Goal: Task Accomplishment & Management: Manage account settings

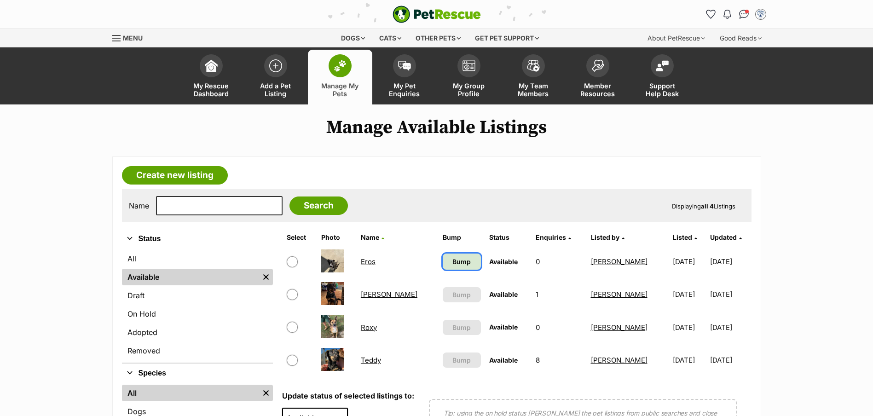
click at [453, 262] on span "Bump" at bounding box center [462, 262] width 18 height 10
click at [133, 317] on link "On Hold" at bounding box center [197, 314] width 151 height 17
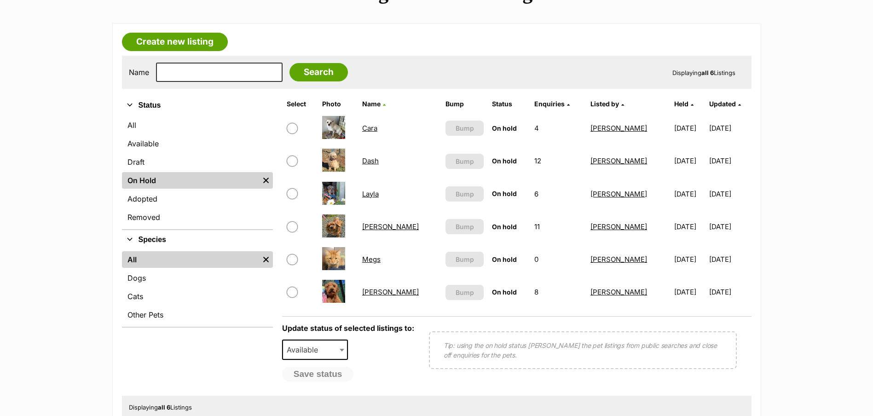
scroll to position [138, 0]
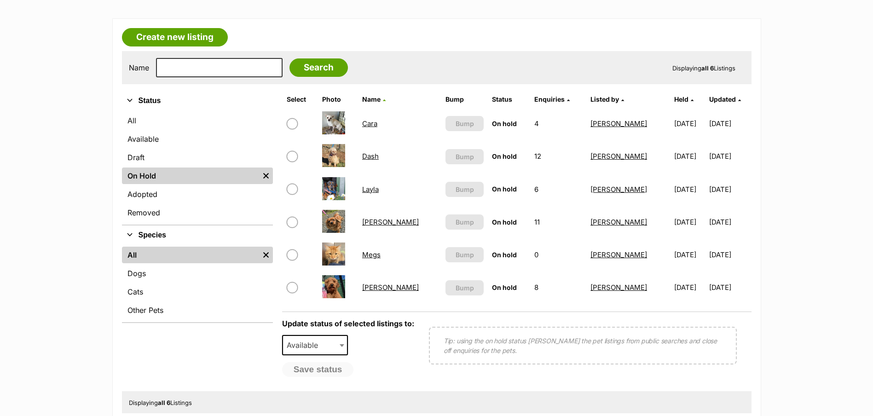
click at [295, 154] on input "checkbox" at bounding box center [292, 156] width 11 height 11
checkbox input "true"
click at [293, 188] on input "checkbox" at bounding box center [292, 189] width 11 height 11
checkbox input "true"
click at [289, 288] on input "checkbox" at bounding box center [292, 287] width 11 height 11
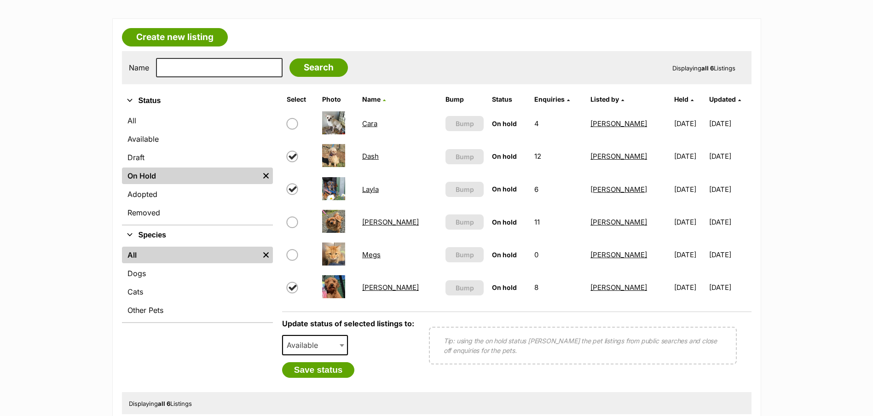
checkbox input "true"
click at [320, 347] on span "Available" at bounding box center [305, 345] width 44 height 13
select select "rehomed"
click at [324, 371] on button "Save status" at bounding box center [318, 370] width 73 height 16
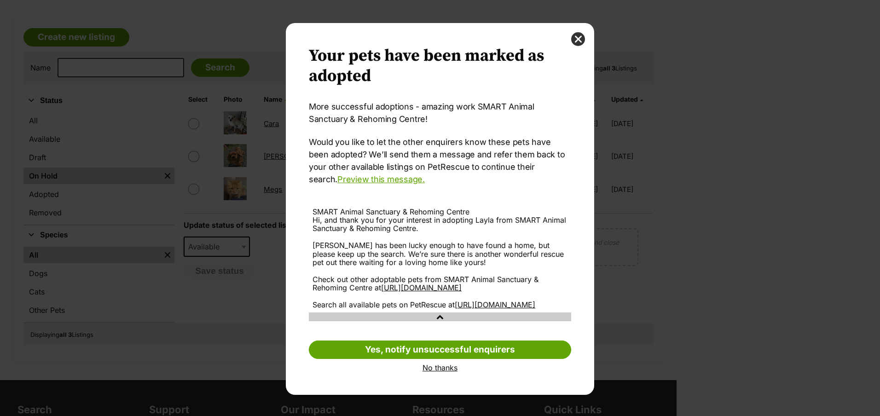
scroll to position [4, 0]
click at [425, 359] on link "Yes, notify unsuccessful enquirers" at bounding box center [440, 350] width 262 height 18
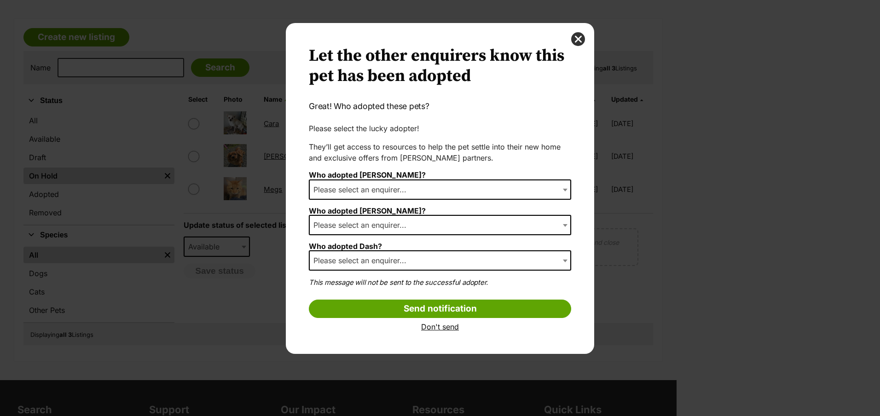
scroll to position [0, 0]
click at [363, 188] on span "Please select an enquirer..." at bounding box center [363, 189] width 106 height 13
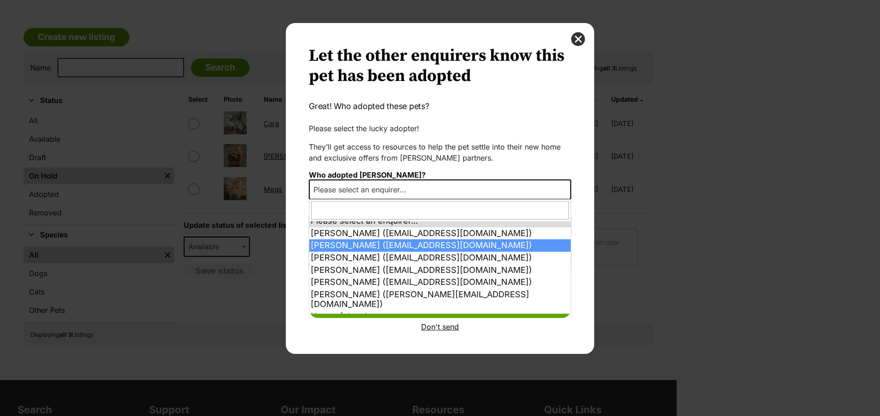
scroll to position [6, 0]
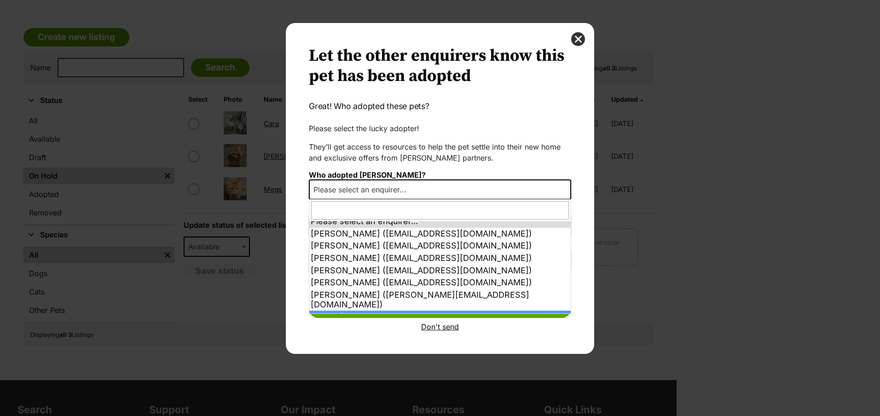
select select "other"
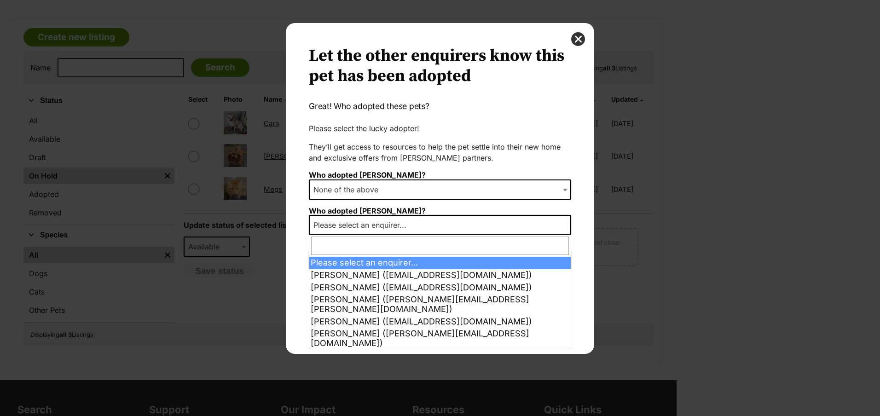
click at [350, 224] on span "Please select an enquirer..." at bounding box center [363, 225] width 106 height 13
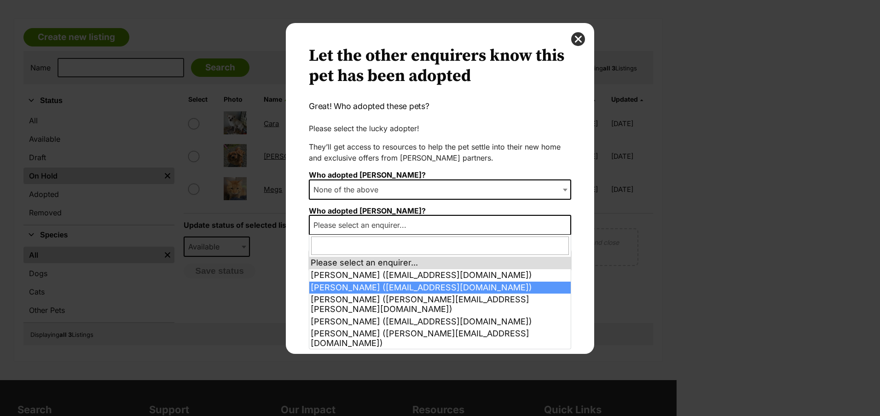
scroll to position [31, 0]
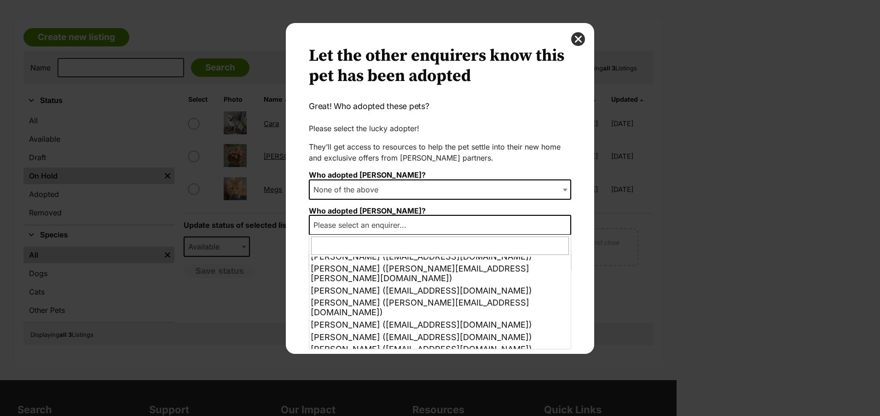
select select "other"
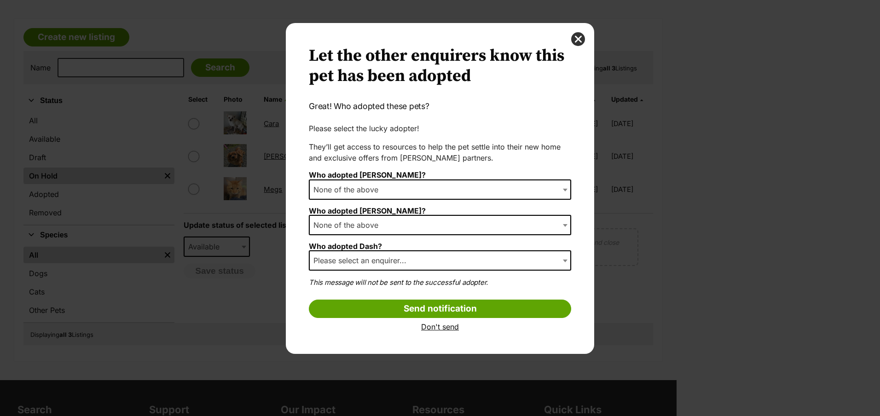
click at [364, 261] on span "Please select an enquirer..." at bounding box center [363, 260] width 106 height 13
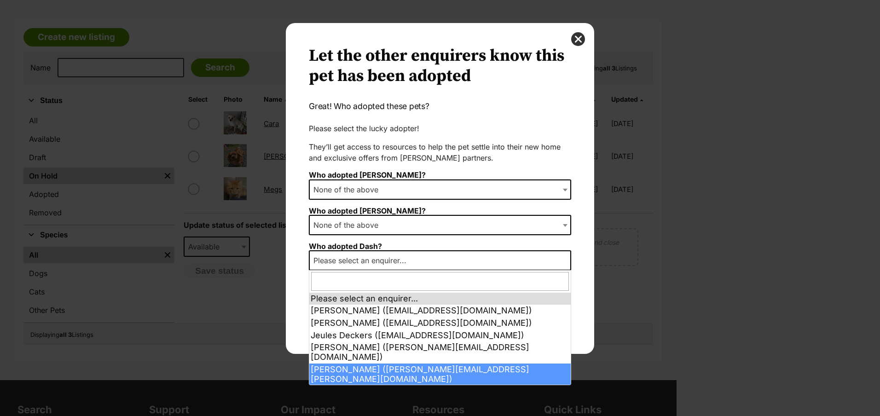
select select "2013768"
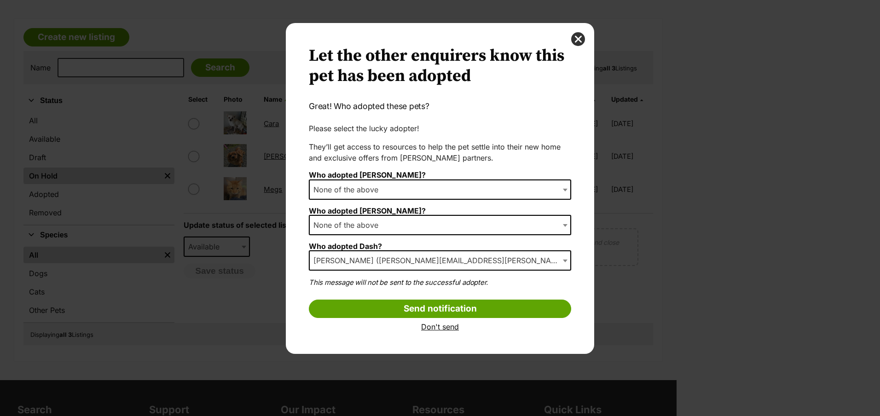
click at [445, 306] on input "Send notification" at bounding box center [440, 309] width 262 height 18
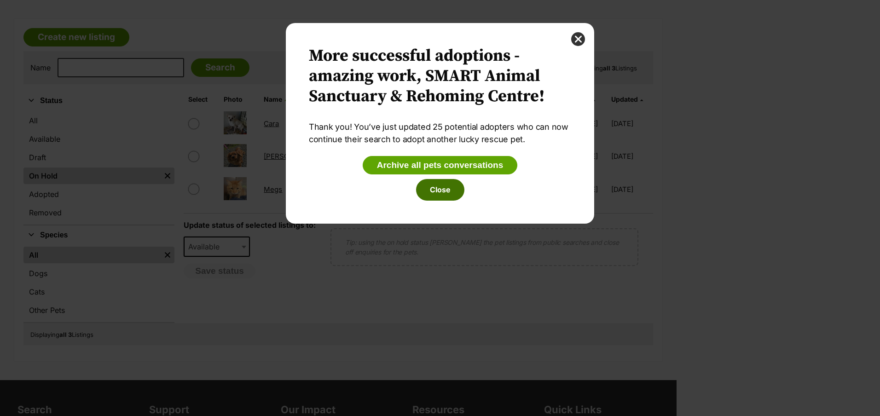
click at [446, 191] on button "Close" at bounding box center [440, 189] width 48 height 21
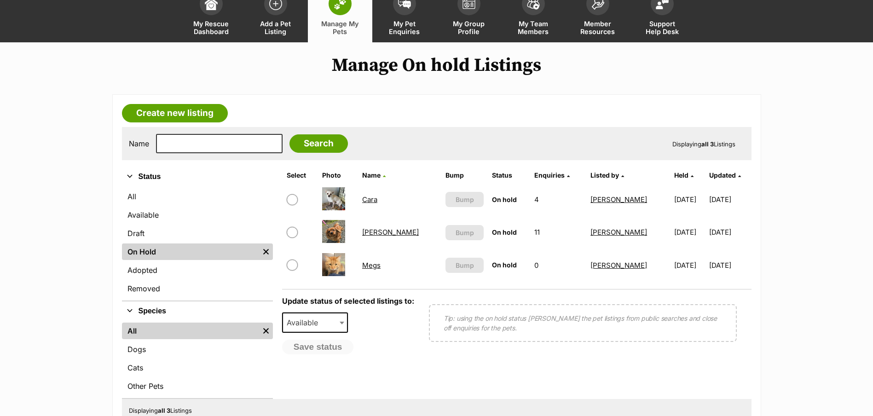
scroll to position [0, 0]
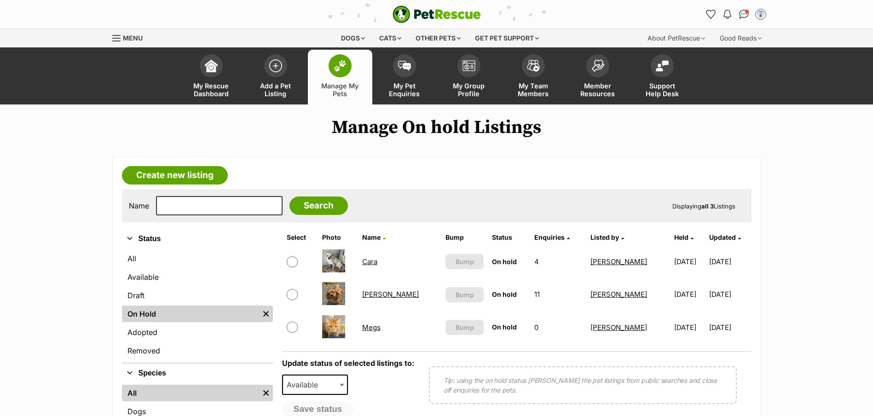
click at [403, 94] on span "My Pet Enquiries" at bounding box center [404, 90] width 41 height 16
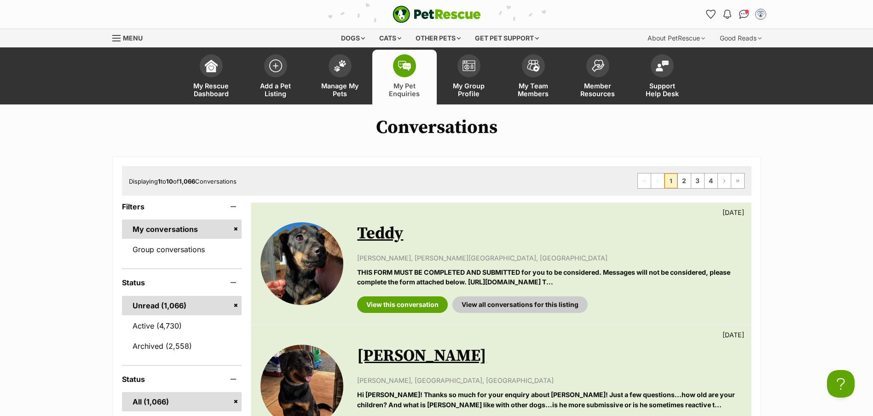
click at [335, 87] on span "Manage My Pets" at bounding box center [339, 90] width 41 height 16
